Goal: Information Seeking & Learning: Compare options

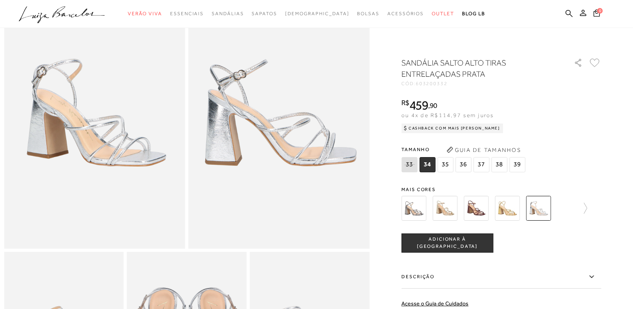
scroll to position [40, 0]
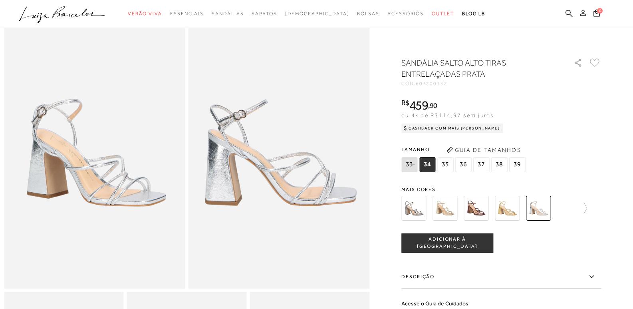
click at [425, 203] on img at bounding box center [413, 208] width 25 height 25
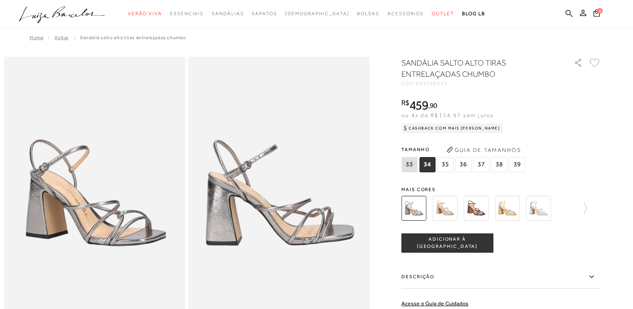
click at [446, 204] on img at bounding box center [445, 208] width 25 height 25
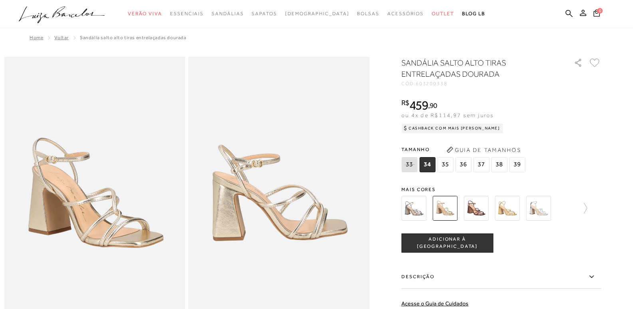
click at [478, 206] on img at bounding box center [476, 208] width 25 height 25
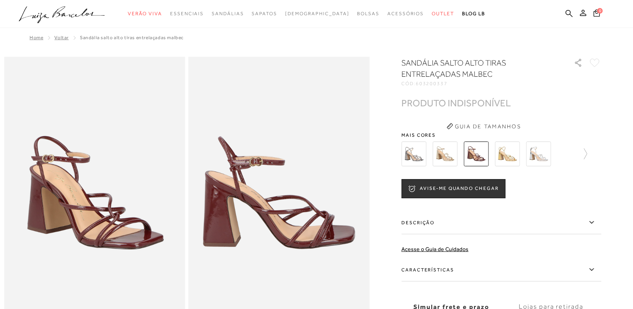
click at [509, 152] on img at bounding box center [507, 153] width 25 height 25
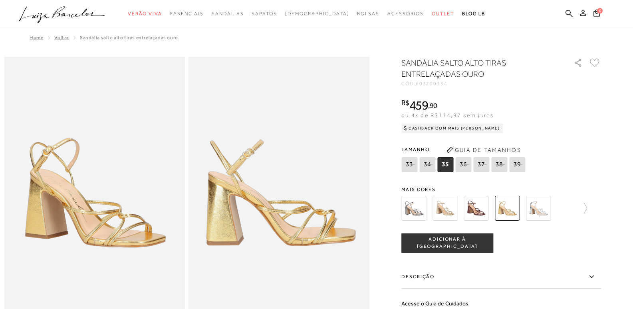
click at [544, 212] on img at bounding box center [538, 208] width 25 height 25
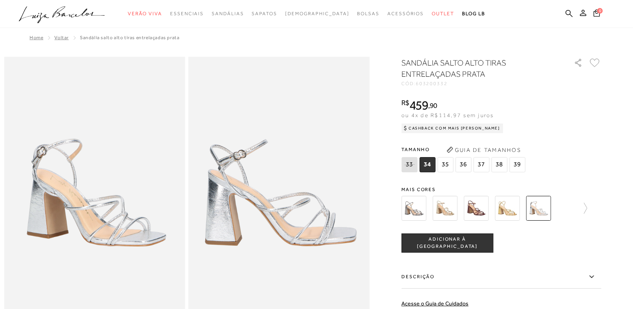
click at [507, 204] on img at bounding box center [507, 208] width 25 height 25
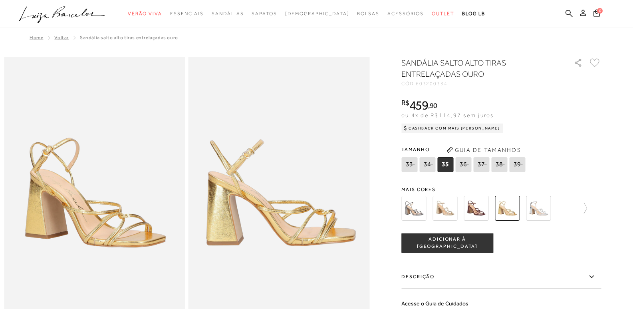
click at [418, 203] on img at bounding box center [413, 208] width 25 height 25
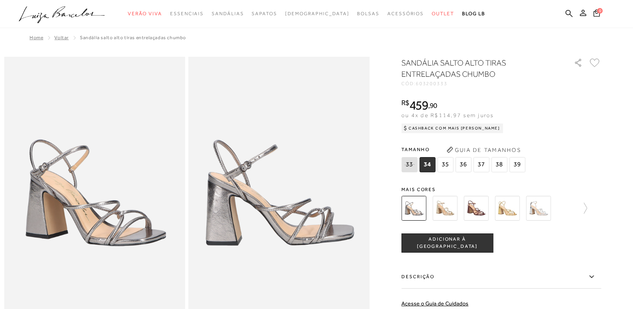
click at [548, 211] on img at bounding box center [538, 208] width 25 height 25
